Goal: Task Accomplishment & Management: Use online tool/utility

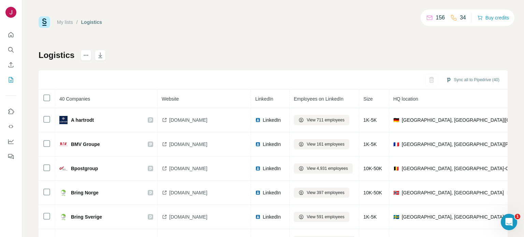
scroll to position [0, 421]
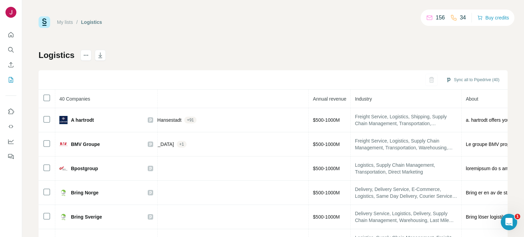
click at [245, 41] on div "My lists / Logistics 156 34 Buy credits Logistics Sync all to Pipedrive (40) 40…" at bounding box center [273, 142] width 469 height 253
click at [193, 51] on div "Logistics Sync all to Pipedrive (40) 40 Companies Website LinkedIn Employees on…" at bounding box center [273, 160] width 469 height 220
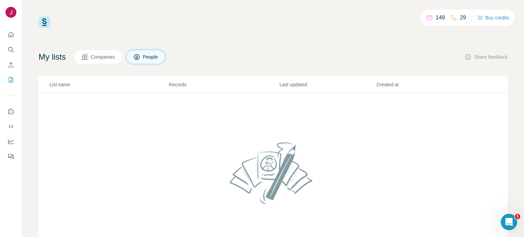
click at [105, 60] on span "Companies" at bounding box center [103, 57] width 25 height 7
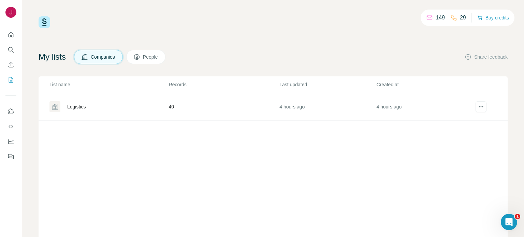
click at [77, 105] on div "Logistics" at bounding box center [76, 106] width 18 height 7
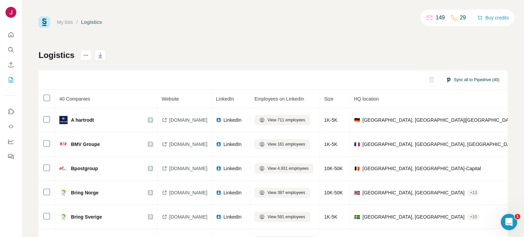
click at [461, 79] on button "Sync all to Pipedrive (40)" at bounding box center [472, 80] width 63 height 10
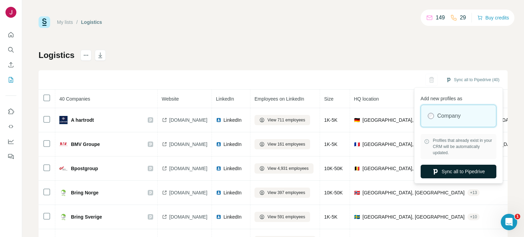
click at [447, 172] on button "Sync all to Pipedrive" at bounding box center [458, 172] width 76 height 14
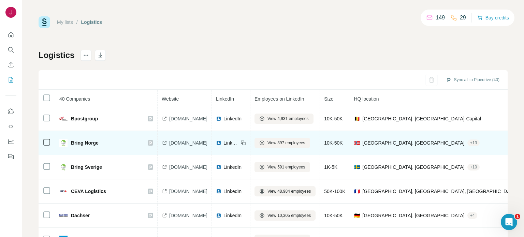
scroll to position [49, 0]
